Goal: Entertainment & Leisure: Consume media (video, audio)

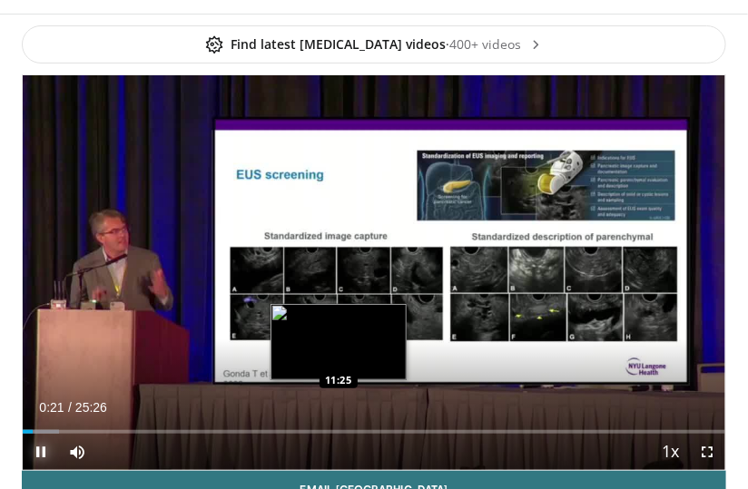
click at [33, 432] on div "00:21" at bounding box center [28, 432] width 10 height 4
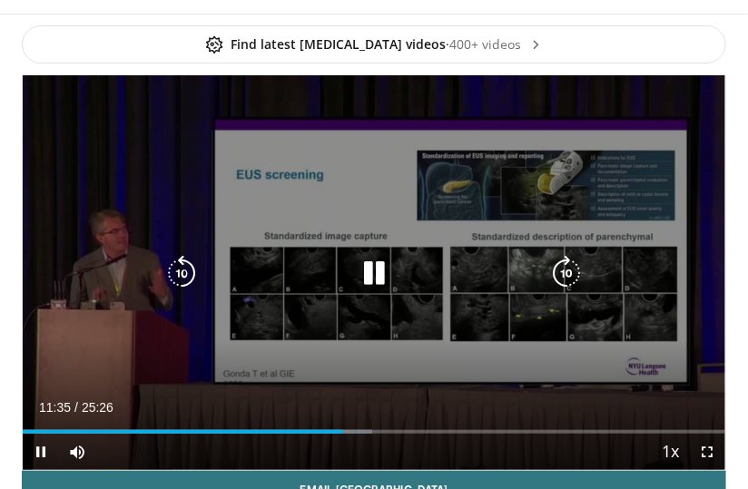
click at [141, 150] on div "10 seconds Tap to unmute" at bounding box center [374, 272] width 702 height 395
click at [118, 165] on div "10 seconds Tap to unmute" at bounding box center [374, 272] width 702 height 395
